Goal: Information Seeking & Learning: Find specific fact

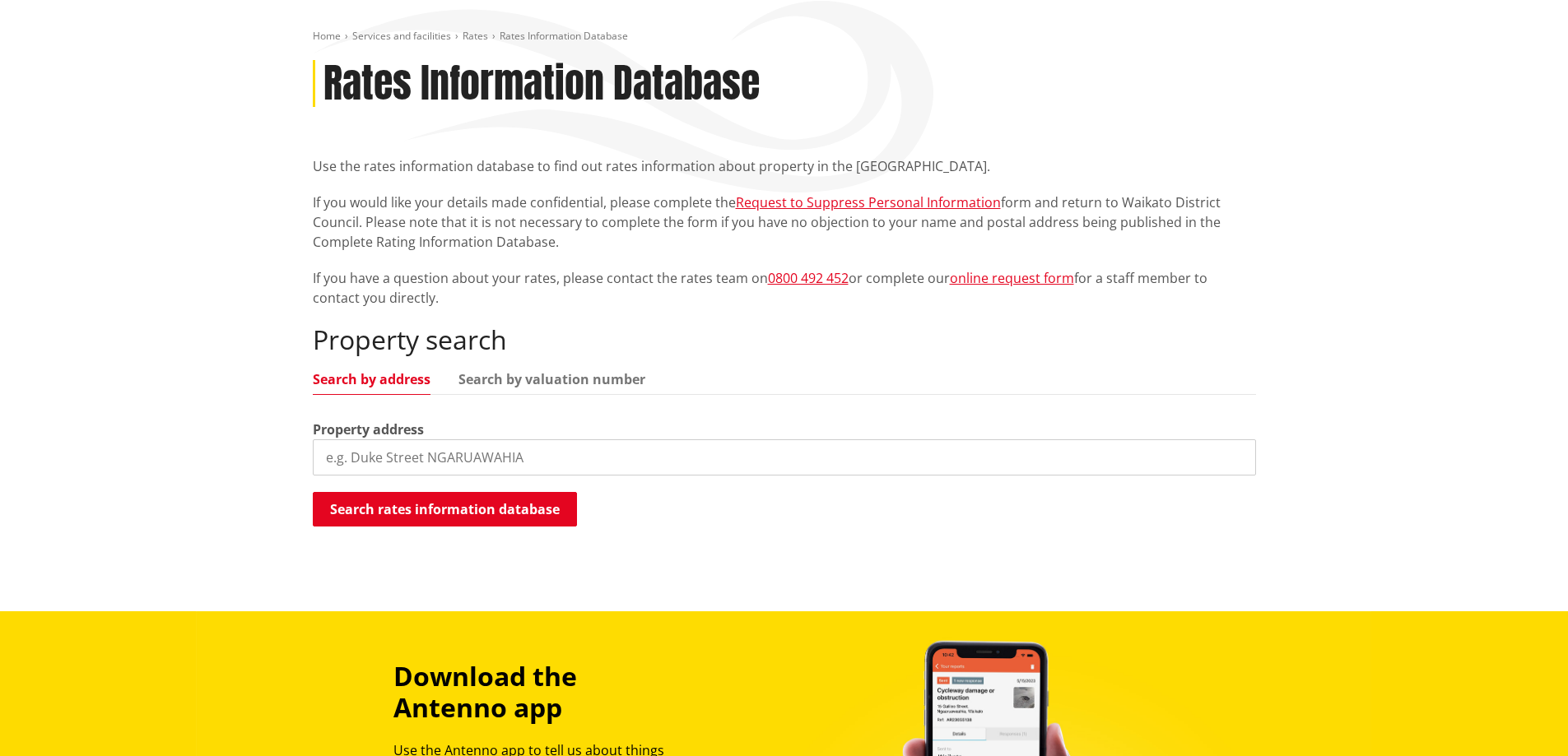
scroll to position [246, 0]
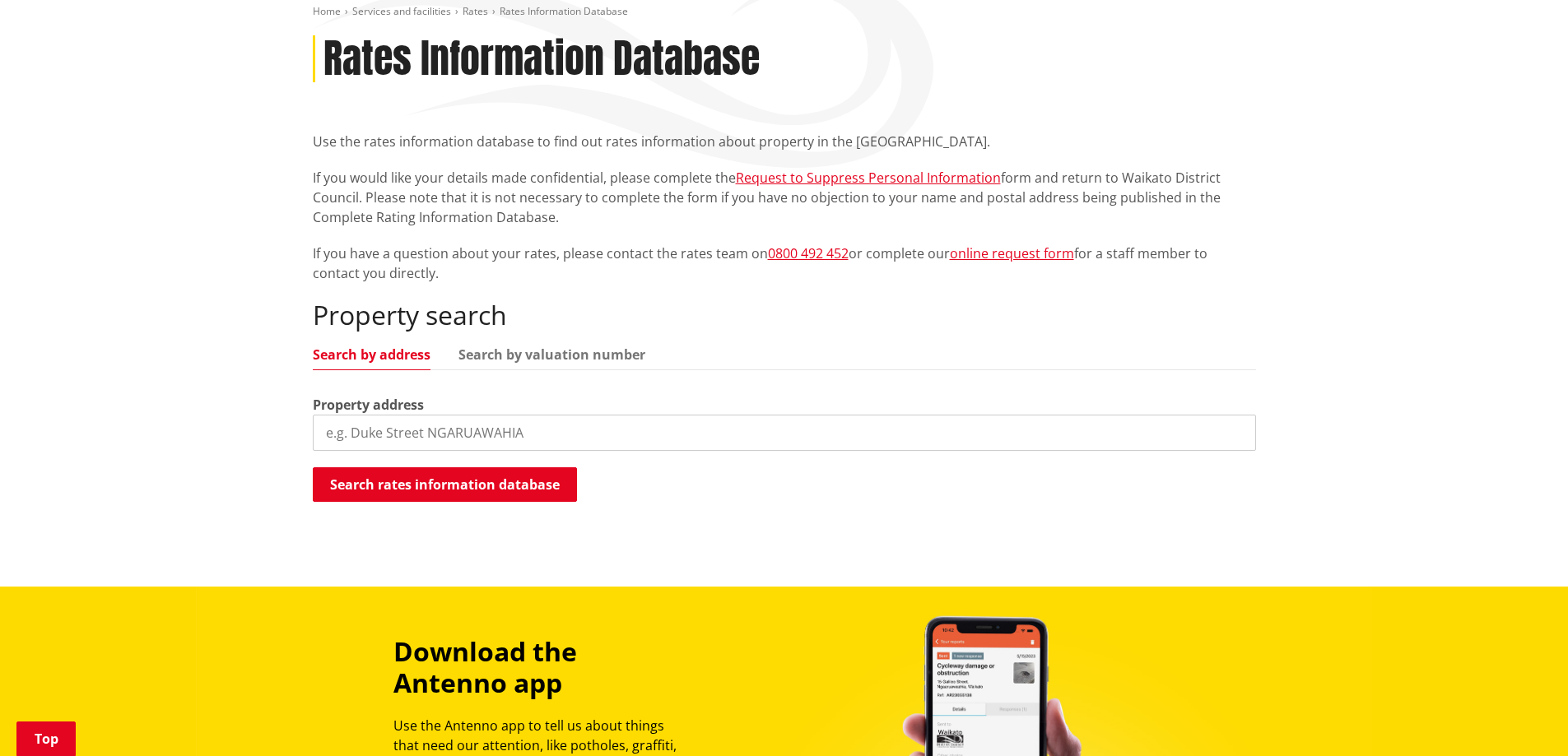
click at [359, 427] on input "search" at bounding box center [784, 433] width 943 height 36
type input "[STREET_ADDRESS]"
click at [459, 485] on button "Search rates information database" at bounding box center [444, 484] width 264 height 34
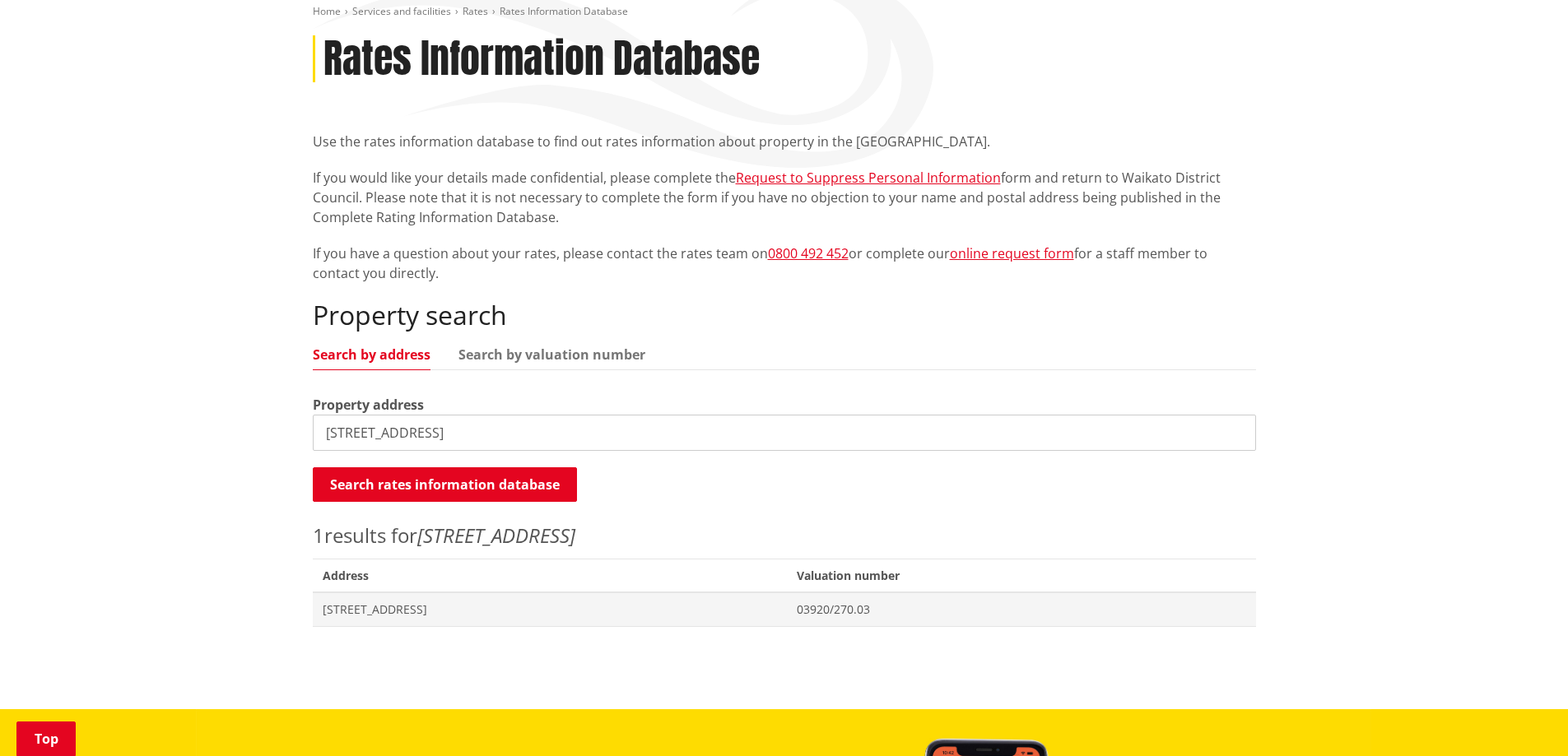
scroll to position [411, 0]
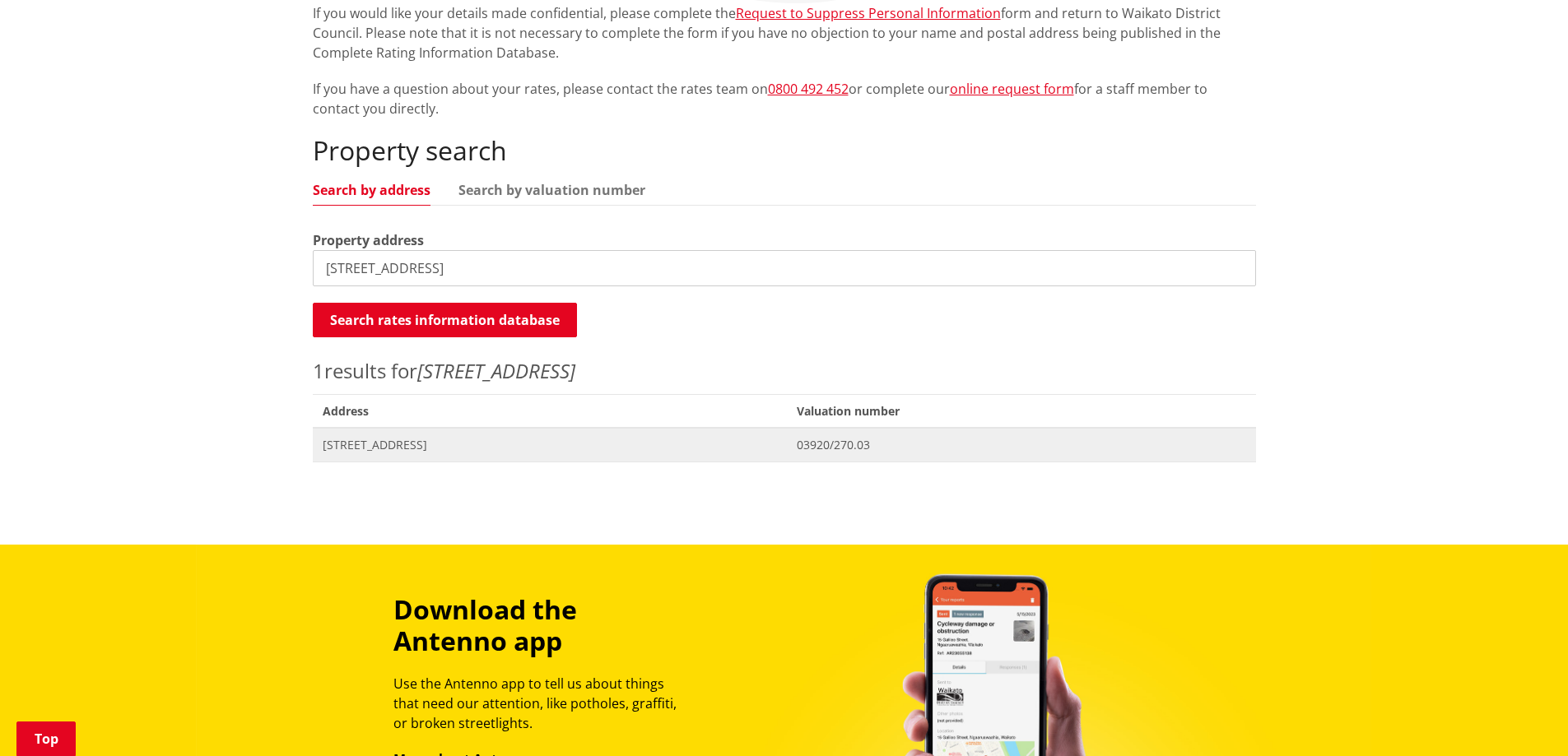
click at [362, 448] on span "[STREET_ADDRESS]" at bounding box center [550, 445] width 455 height 17
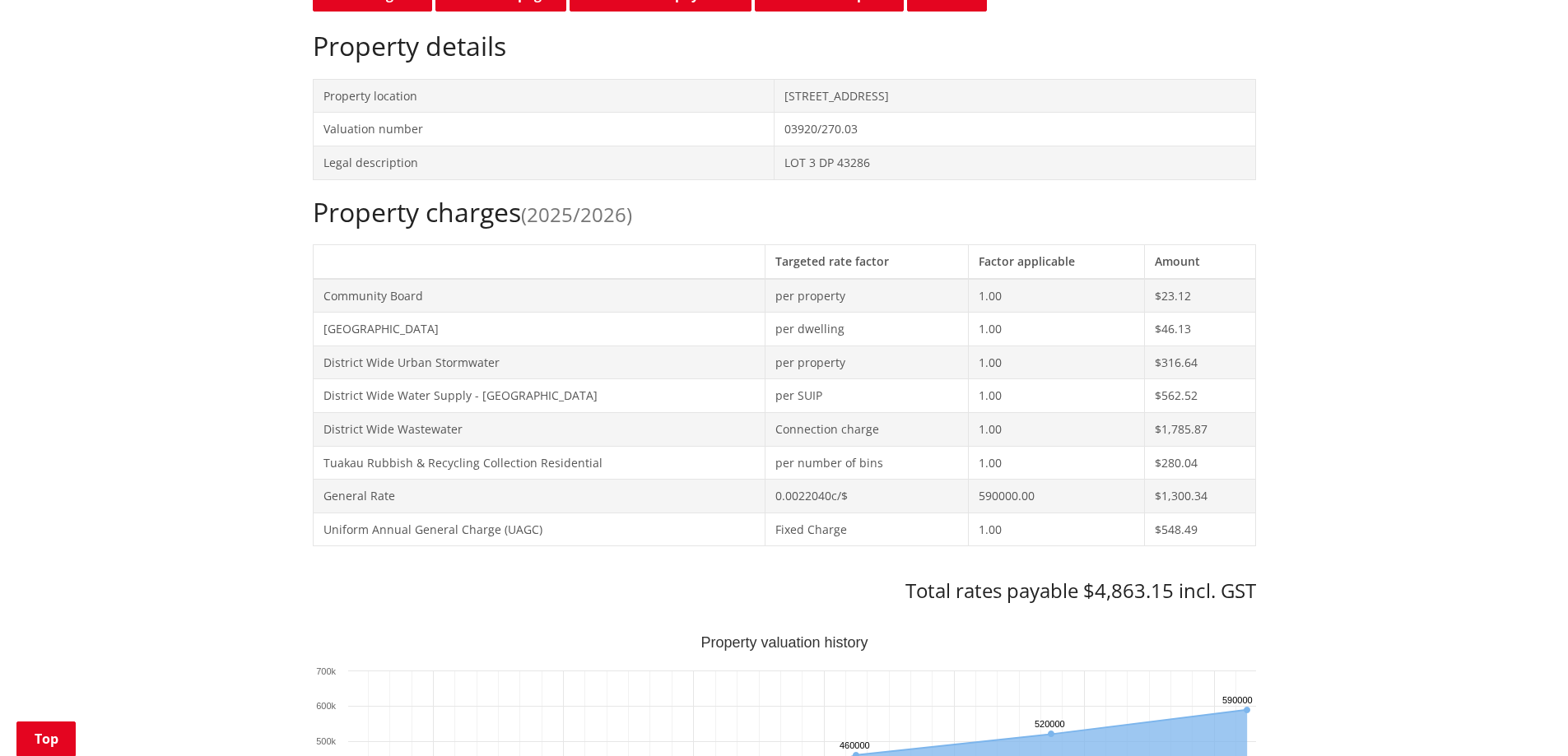
scroll to position [576, 0]
